Goal: Task Accomplishment & Management: Complete application form

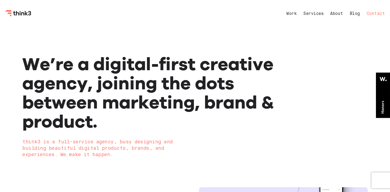
click at [374, 13] on link "Contact" at bounding box center [376, 14] width 18 height 4
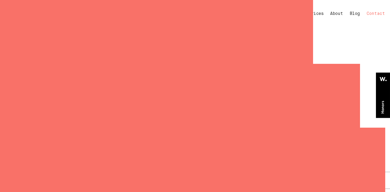
select select "General enquiry"
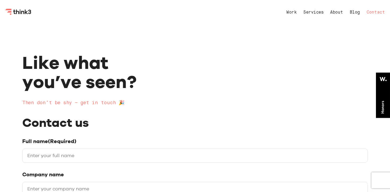
scroll to position [9, 0]
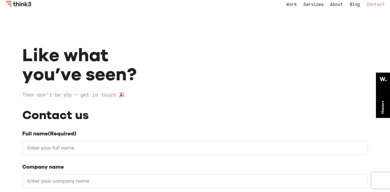
click at [84, 150] on input "Full name (Required)" at bounding box center [195, 148] width 346 height 14
type input "[PERSON_NAME]"
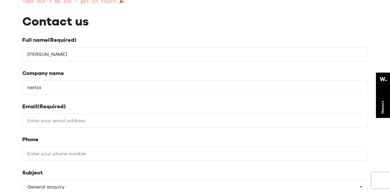
type input "nertia"
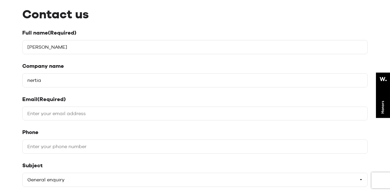
scroll to position [118, 0]
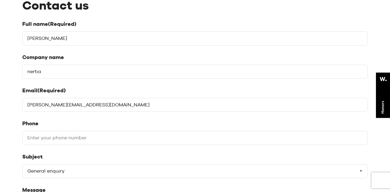
type input "[PERSON_NAME][EMAIL_ADDRESS][DOMAIN_NAME]"
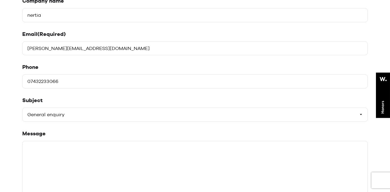
scroll to position [200, 0]
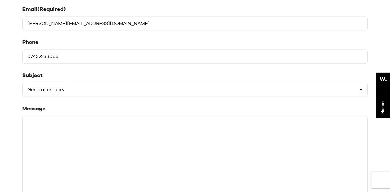
type input "07432233066"
click at [66, 143] on textarea "Message" at bounding box center [195, 156] width 346 height 80
paste textarea "Hey - came across you via locality as we are [PERSON_NAME] based :) Noticed the…"
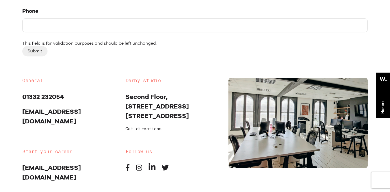
scroll to position [378, 0]
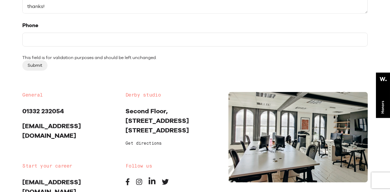
type textarea "Hey - came across you via locality as we are [PERSON_NAME] based :) Noticed the…"
click at [41, 40] on input "Phone" at bounding box center [195, 40] width 346 height 14
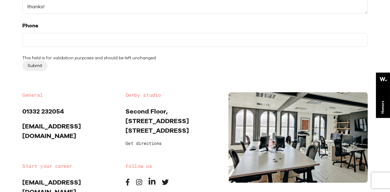
scroll to position [368, 0]
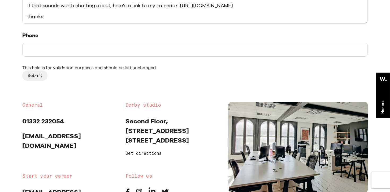
click at [38, 76] on input "Submit" at bounding box center [34, 75] width 25 height 10
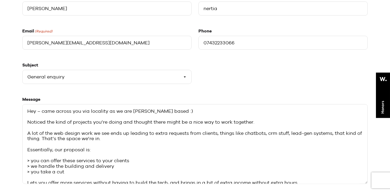
scroll to position [28, 0]
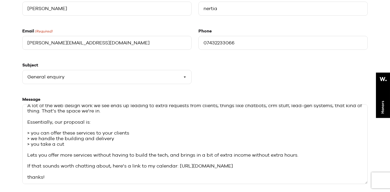
click at [73, 50] on input "jacob@nertia.xyz" at bounding box center [106, 43] width 169 height 14
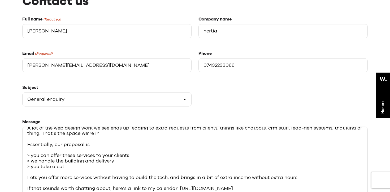
scroll to position [116, 0]
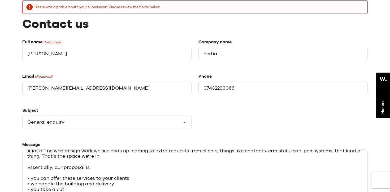
click at [67, 52] on input "jacob l" at bounding box center [106, 54] width 169 height 14
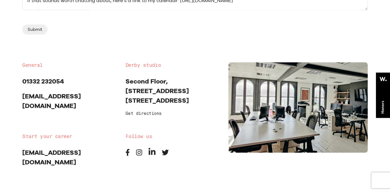
scroll to position [19, 0]
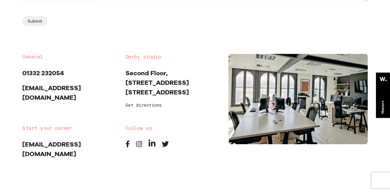
type input "jacob larking"
click at [35, 17] on input "Submit" at bounding box center [34, 21] width 25 height 10
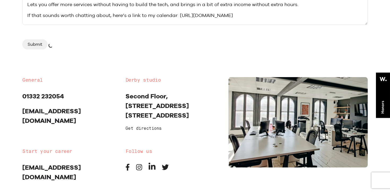
scroll to position [310, 0]
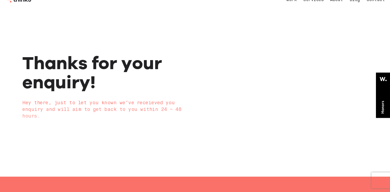
scroll to position [92, 0]
